Goal: Task Accomplishment & Management: Manage account settings

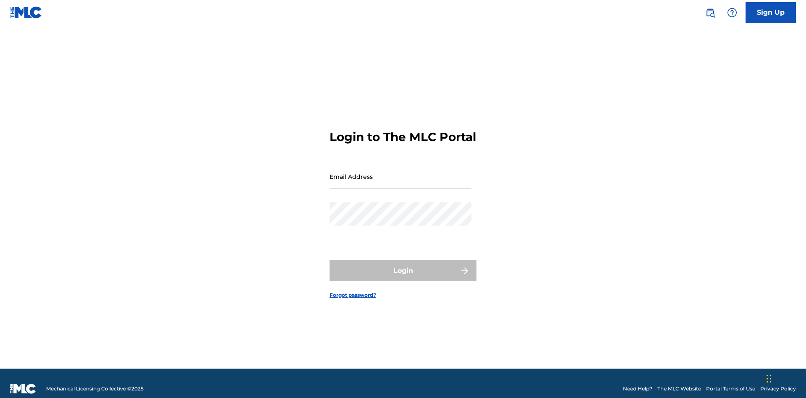
scroll to position [11, 0]
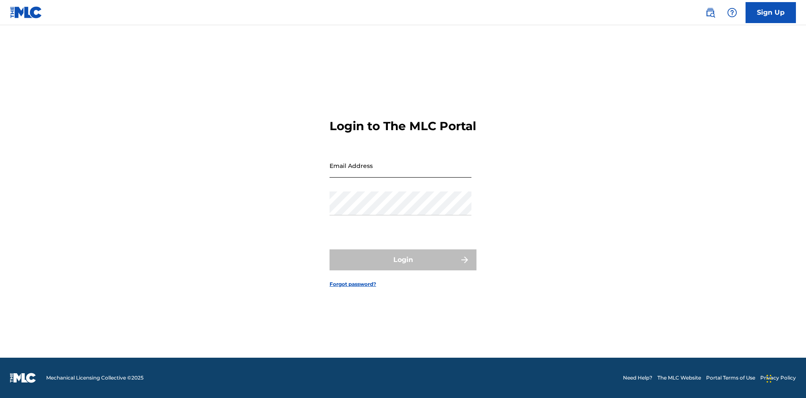
click at [400, 173] on input "Email Address" at bounding box center [401, 166] width 142 height 24
type input "[PERSON_NAME][EMAIL_ADDRESS][PERSON_NAME][DOMAIN_NAME]"
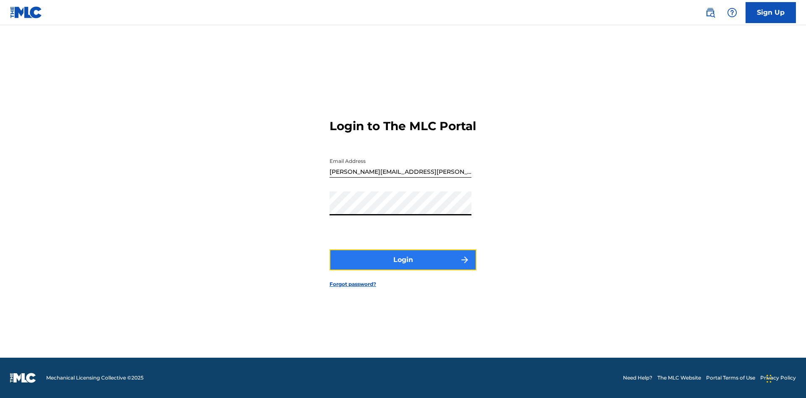
click at [403, 267] on button "Login" at bounding box center [403, 259] width 147 height 21
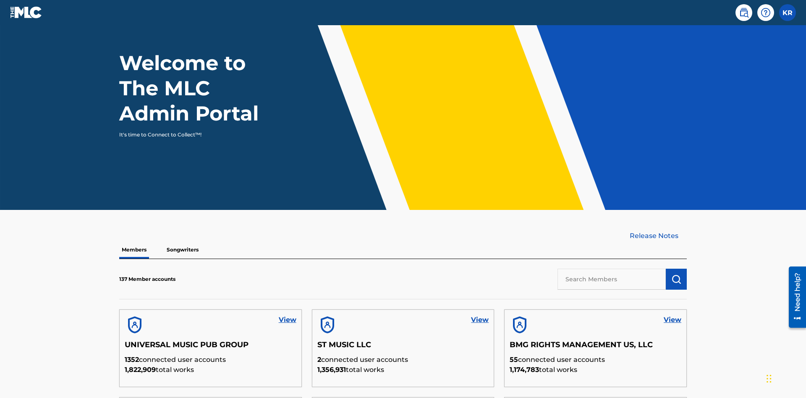
scroll to position [254, 0]
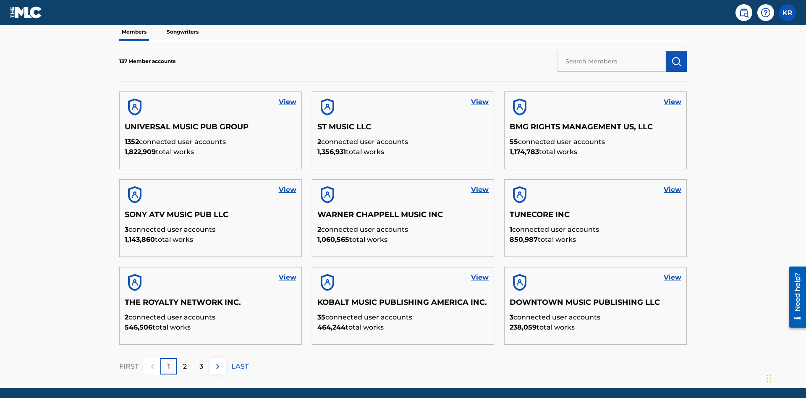
click at [612, 61] on input "text" at bounding box center [612, 61] width 108 height 21
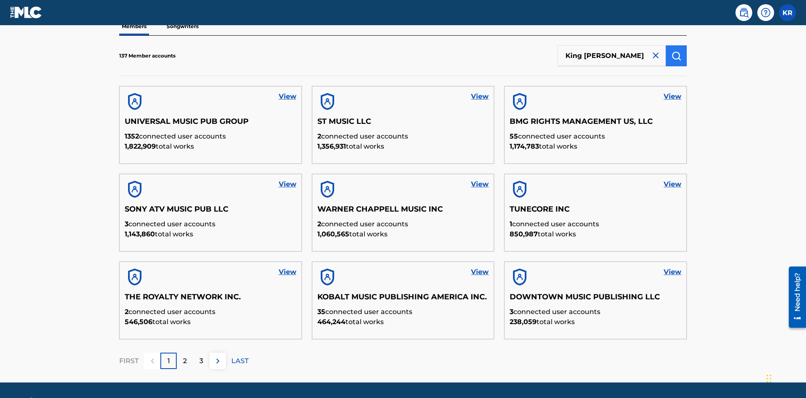
type input "King [PERSON_NAME]"
click at [676, 55] on img "submit" at bounding box center [676, 56] width 10 height 10
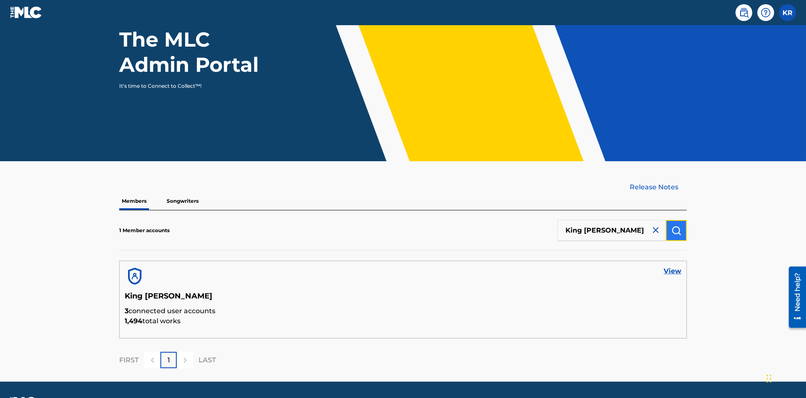
scroll to position [109, 0]
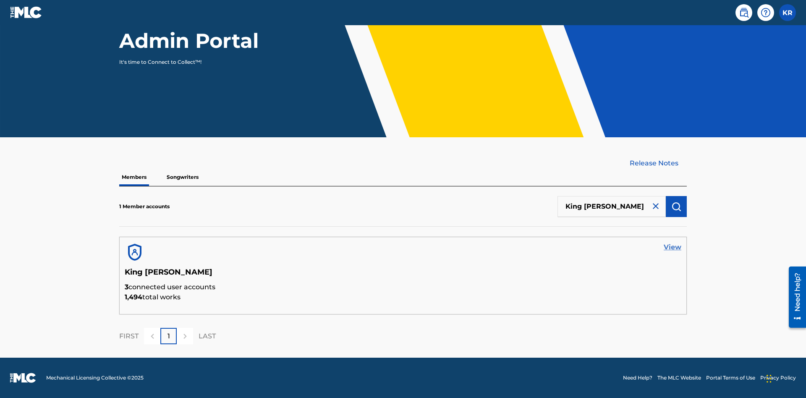
click at [673, 247] on link "View" at bounding box center [673, 247] width 18 height 10
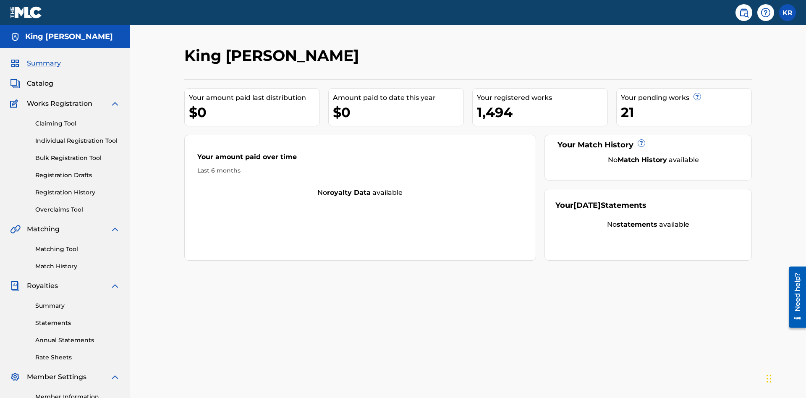
scroll to position [105, 0]
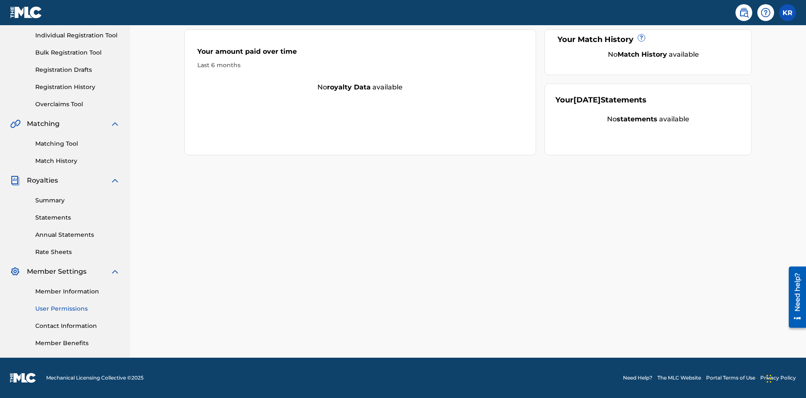
click at [78, 309] on link "User Permissions" at bounding box center [77, 308] width 85 height 9
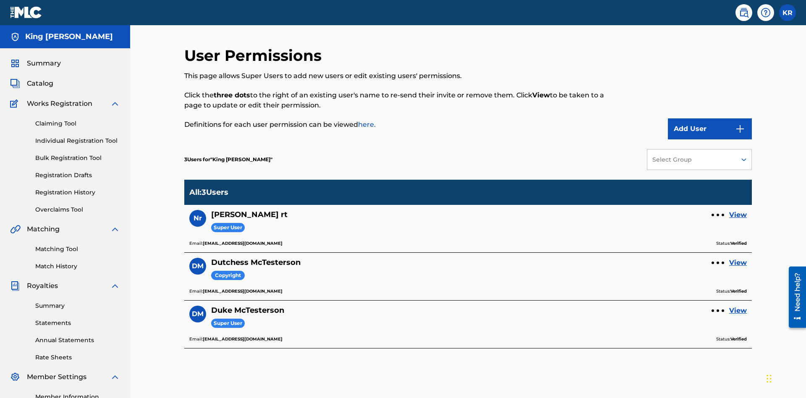
scroll to position [105, 0]
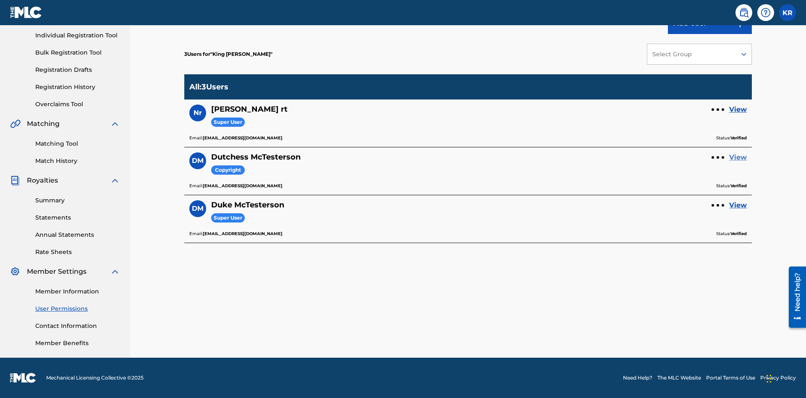
click at [738, 157] on link "View" at bounding box center [738, 157] width 18 height 10
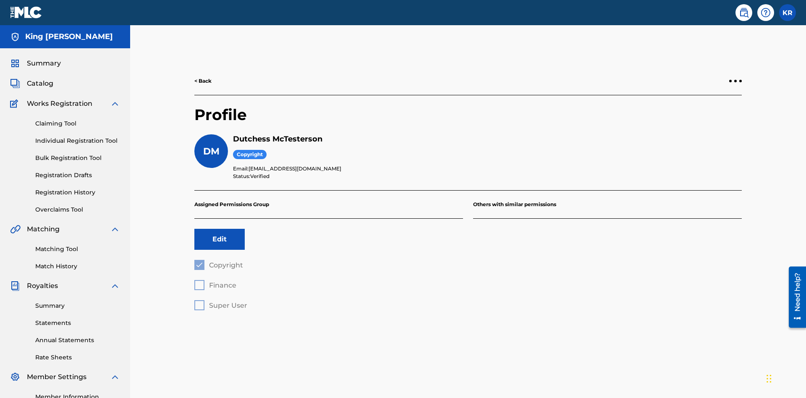
scroll to position [105, 0]
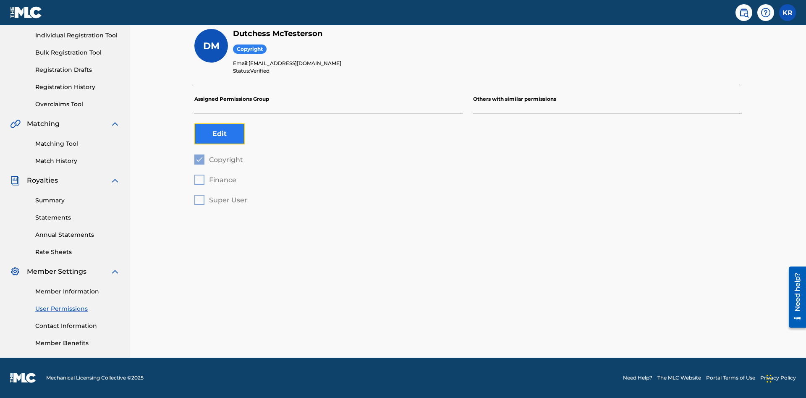
click at [220, 134] on button "Edit" at bounding box center [219, 133] width 50 height 21
